Goal: Communication & Community: Answer question/provide support

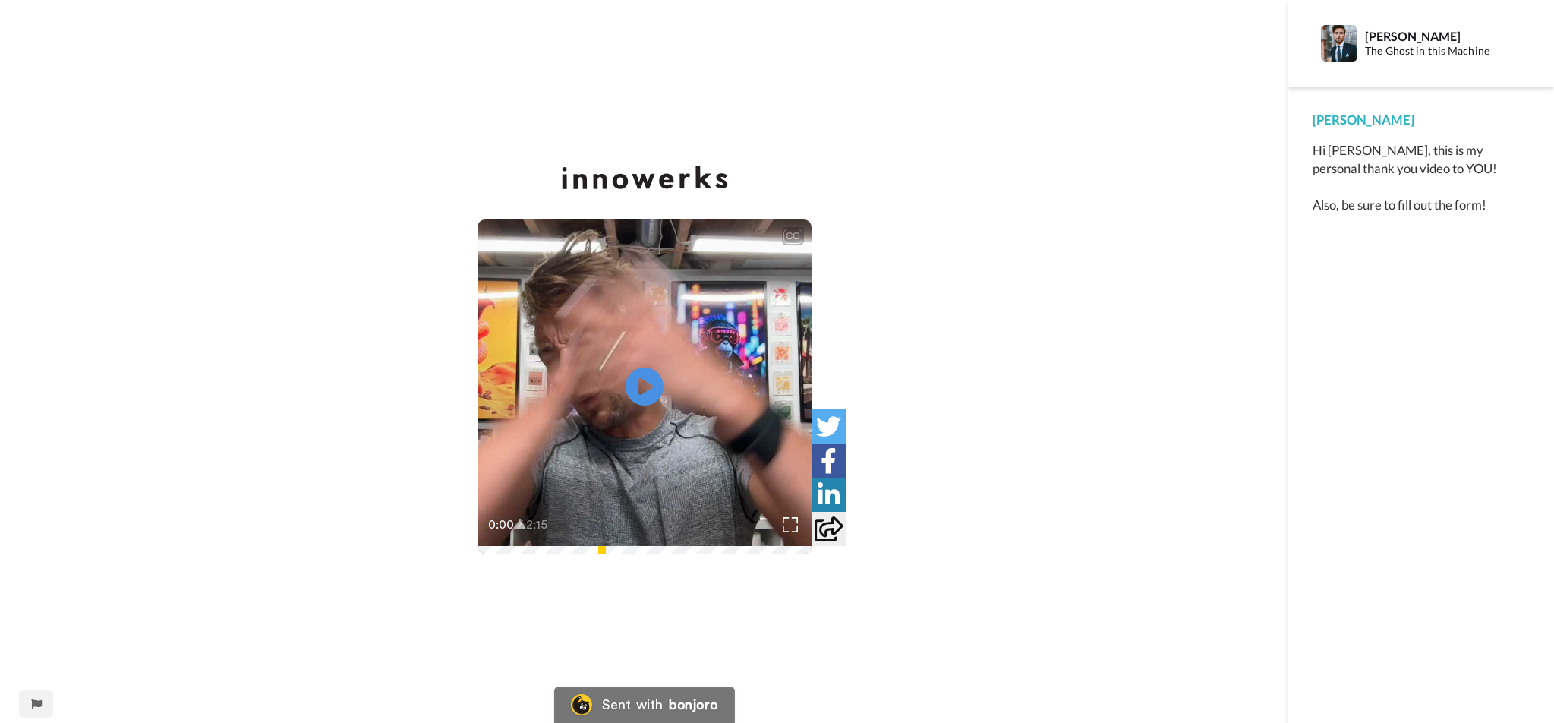
click at [592, 456] on video at bounding box center [645, 386] width 334 height 334
click at [661, 704] on div "Sent with" at bounding box center [632, 705] width 61 height 14
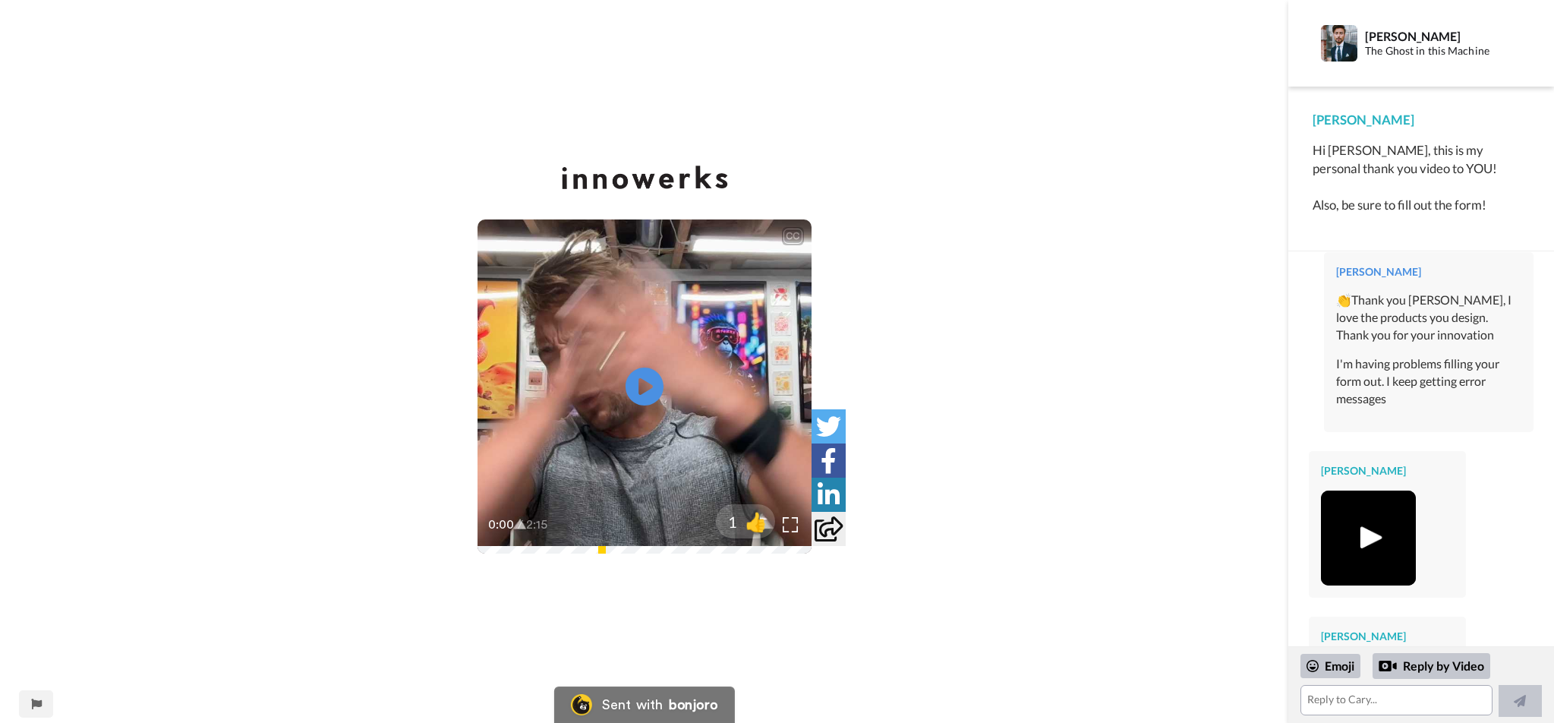
scroll to position [29, 0]
click at [1371, 521] on img at bounding box center [1369, 540] width 42 height 42
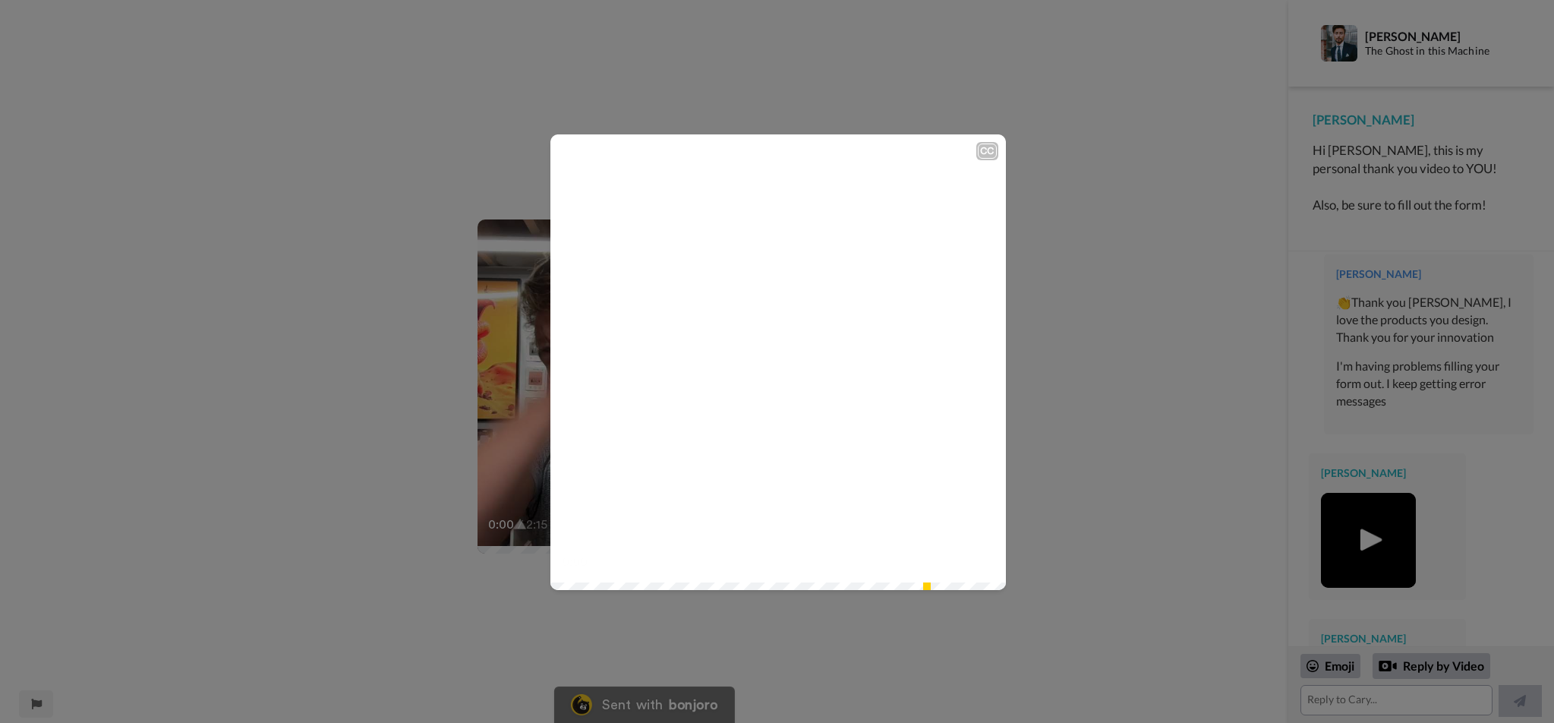
click at [789, 354] on icon at bounding box center [778, 362] width 40 height 40
click at [762, 399] on span at bounding box center [779, 362] width 456 height 456
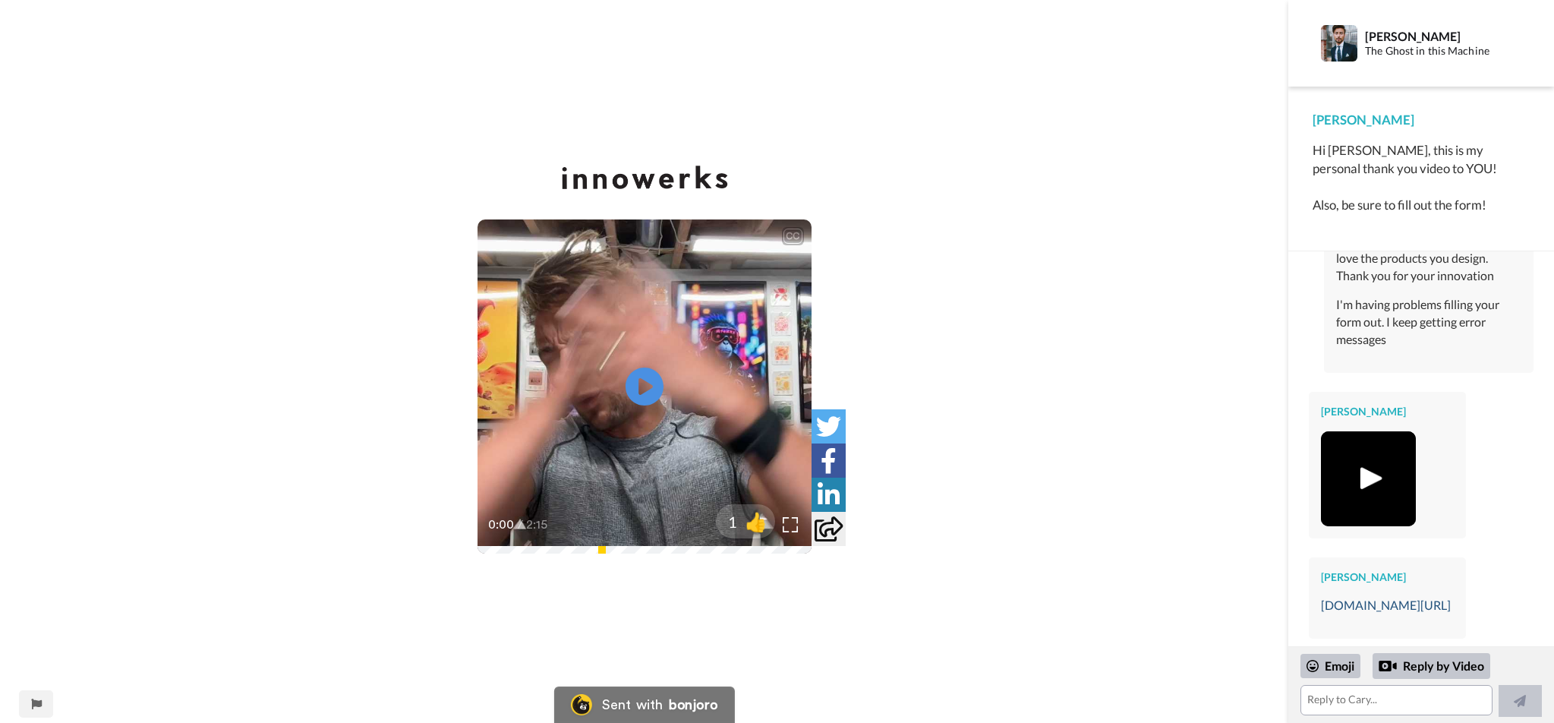
click at [1448, 598] on link "[DOMAIN_NAME][URL]" at bounding box center [1386, 605] width 130 height 14
click at [1384, 700] on textarea at bounding box center [1397, 700] width 192 height 30
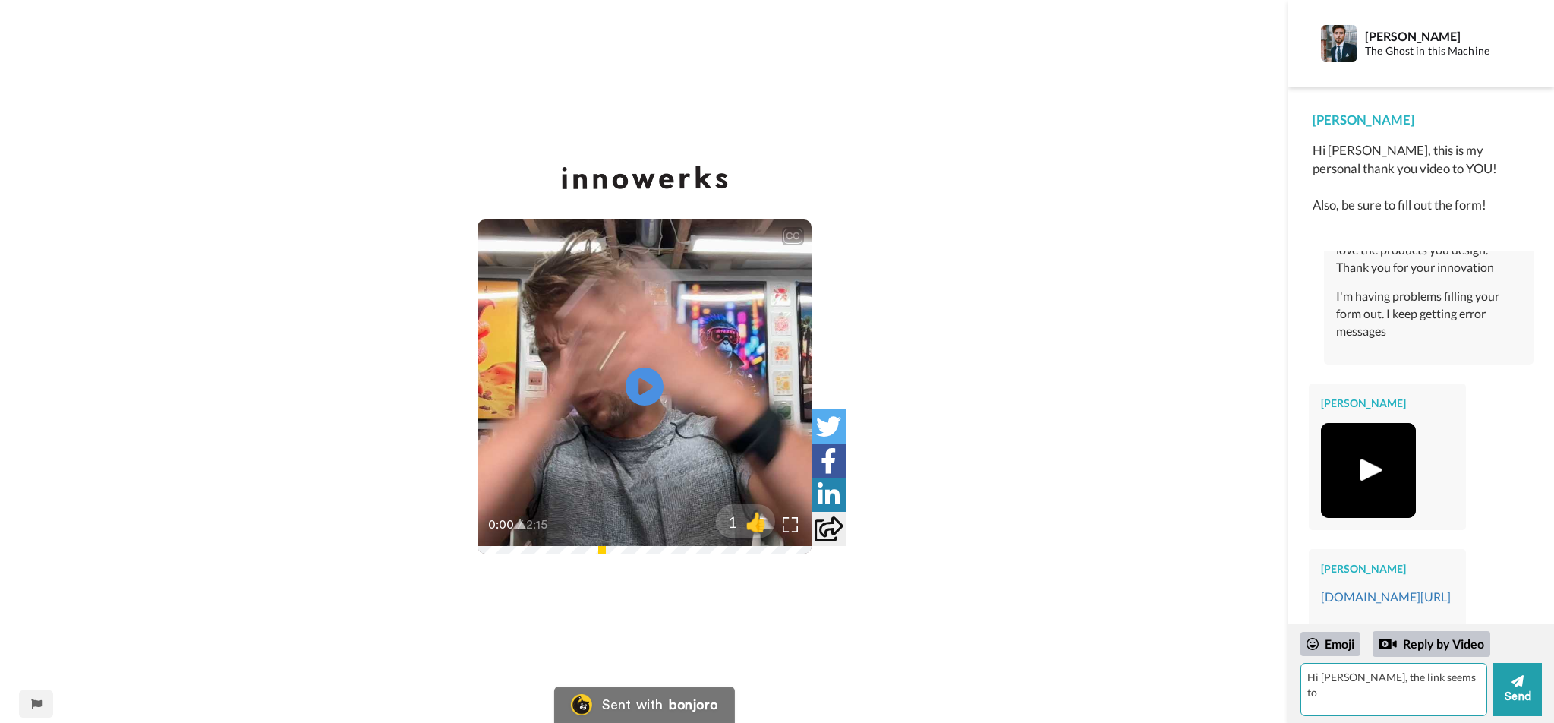
type textarea "Hi [PERSON_NAME], the link seems to"
